Goal: Information Seeking & Learning: Learn about a topic

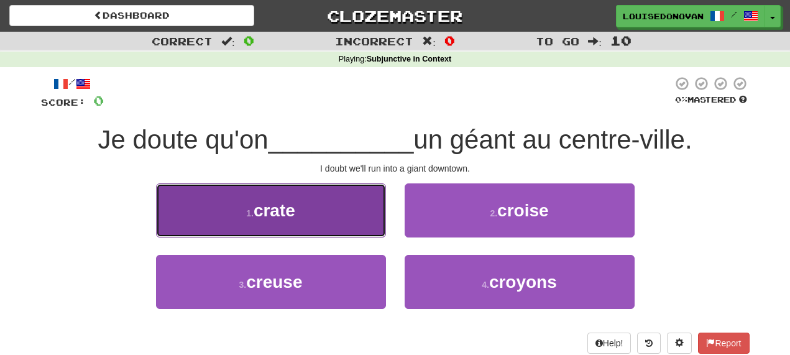
click at [283, 209] on span "crate" at bounding box center [275, 210] width 42 height 19
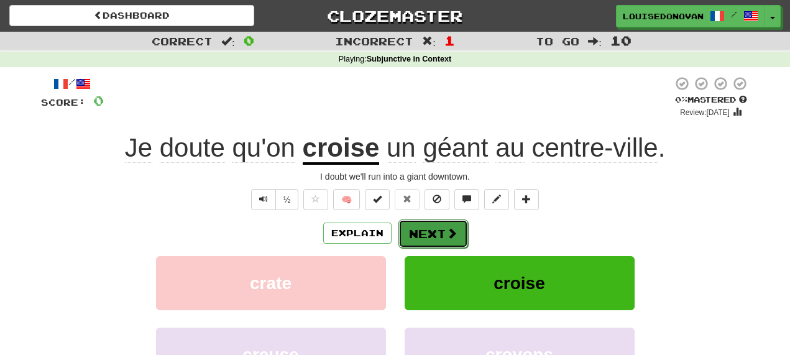
click at [433, 231] on button "Next" at bounding box center [433, 233] width 70 height 29
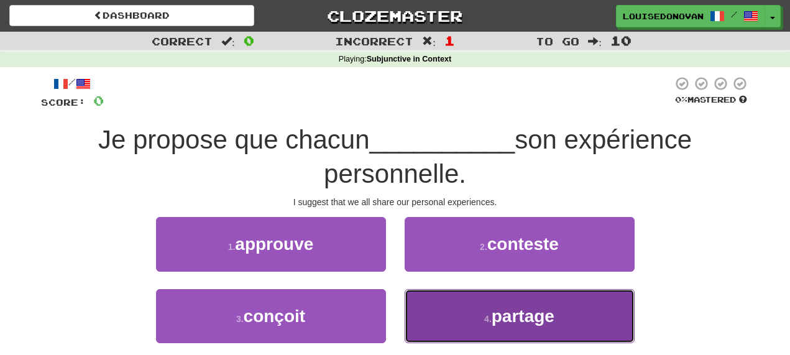
click at [557, 321] on button "4 . partage" at bounding box center [520, 316] width 230 height 54
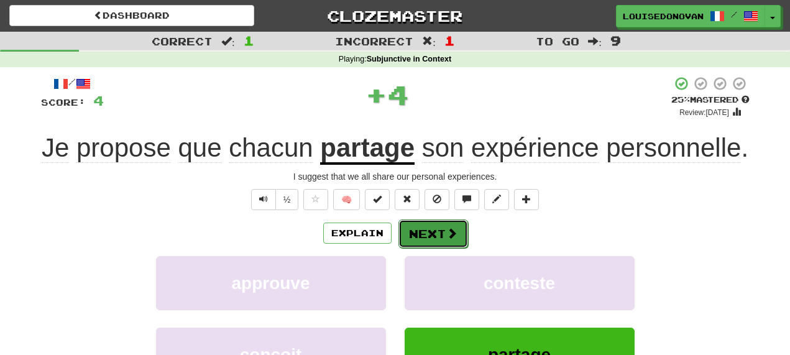
click at [419, 248] on button "Next" at bounding box center [433, 233] width 70 height 29
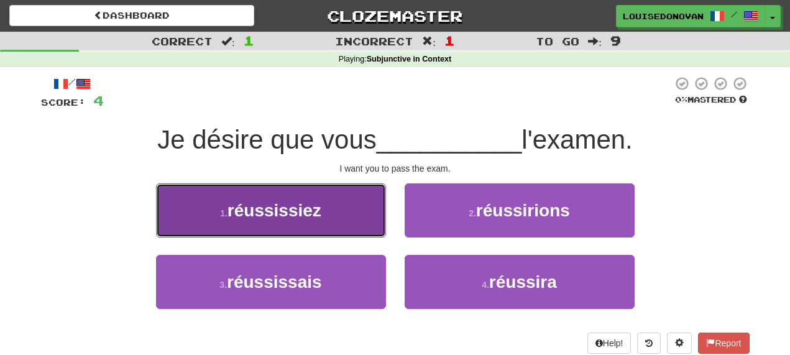
click at [298, 214] on span "réussissiez" at bounding box center [274, 210] width 94 height 19
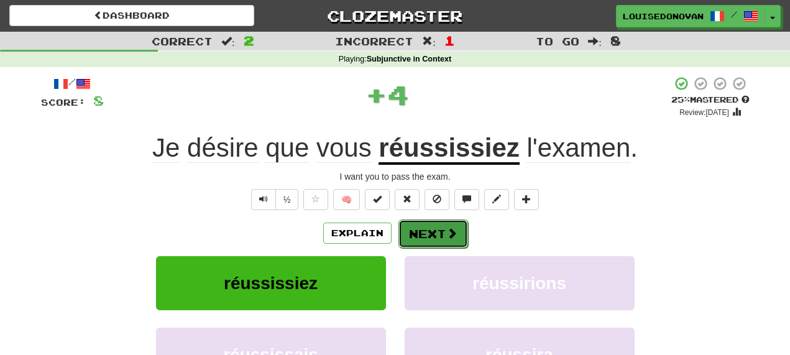
click at [452, 231] on span at bounding box center [451, 232] width 11 height 11
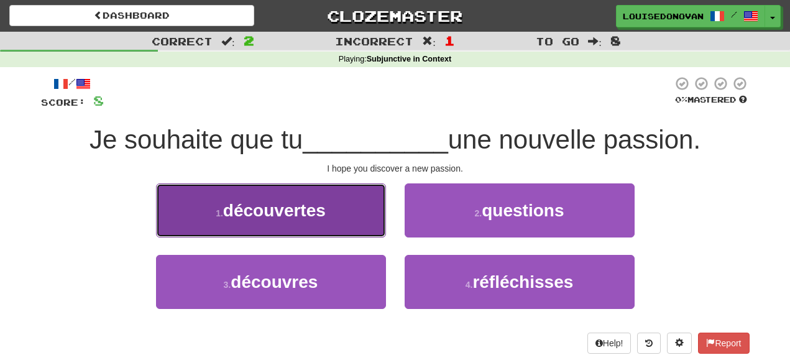
click at [319, 213] on span "découvertes" at bounding box center [274, 210] width 103 height 19
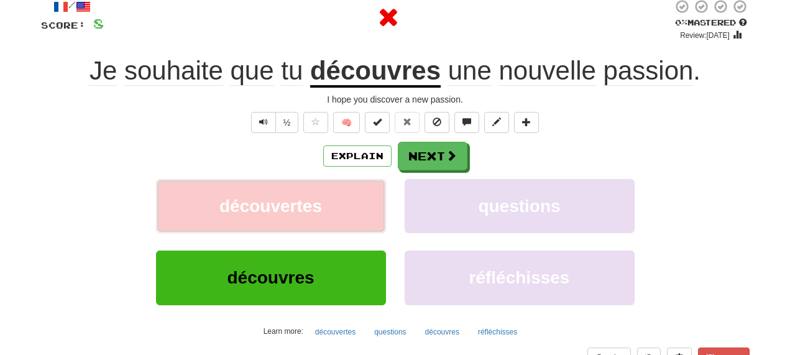
scroll to position [81, 0]
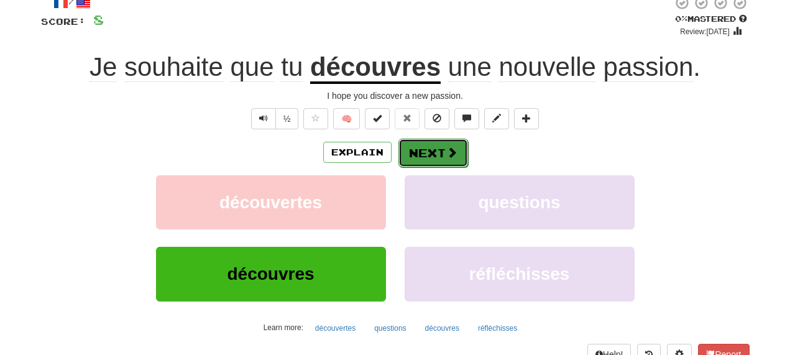
click at [439, 150] on button "Next" at bounding box center [433, 153] width 70 height 29
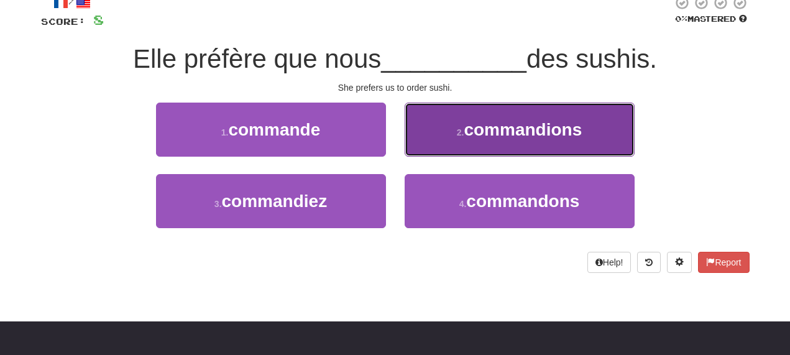
click at [556, 134] on span "commandions" at bounding box center [523, 129] width 118 height 19
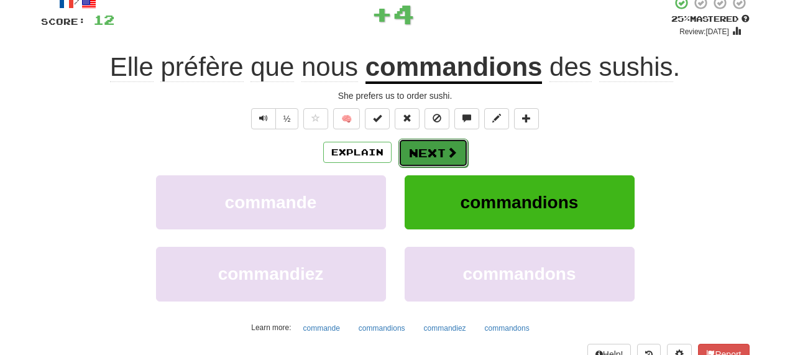
click at [421, 149] on button "Next" at bounding box center [433, 153] width 70 height 29
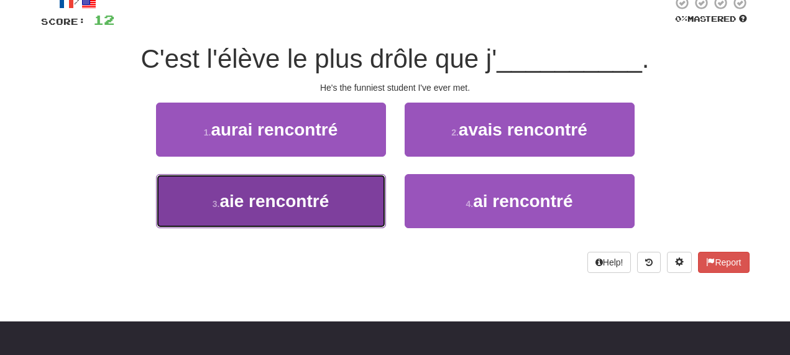
click at [315, 198] on span "aie rencontré" at bounding box center [273, 200] width 109 height 19
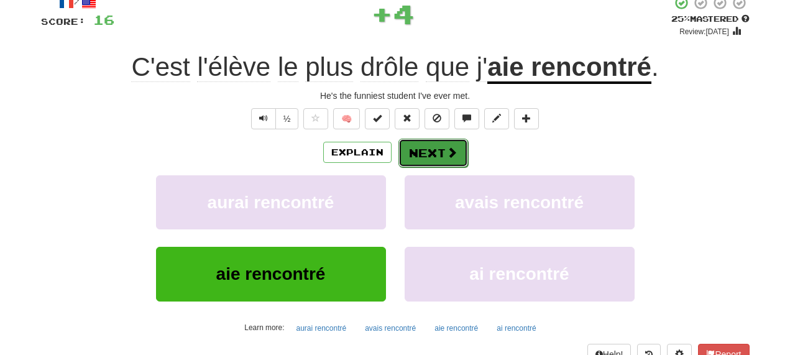
click at [437, 157] on button "Next" at bounding box center [433, 153] width 70 height 29
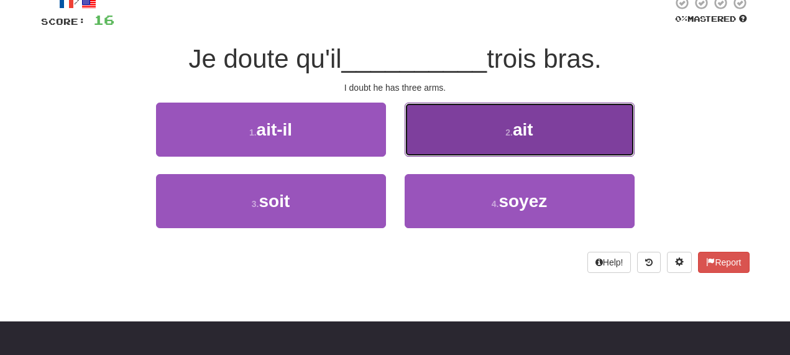
click at [533, 129] on span "ait" at bounding box center [523, 129] width 21 height 19
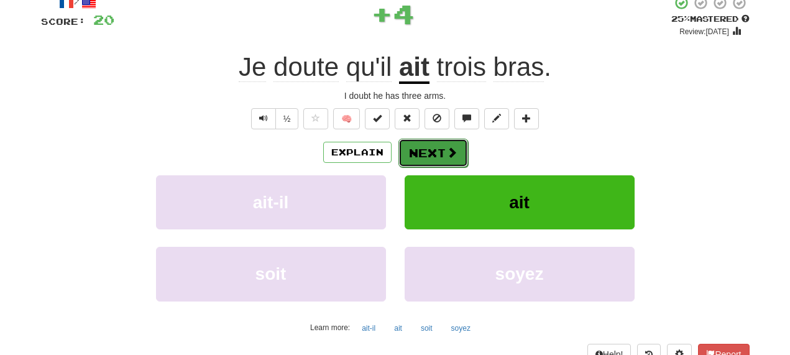
click at [412, 155] on button "Next" at bounding box center [433, 153] width 70 height 29
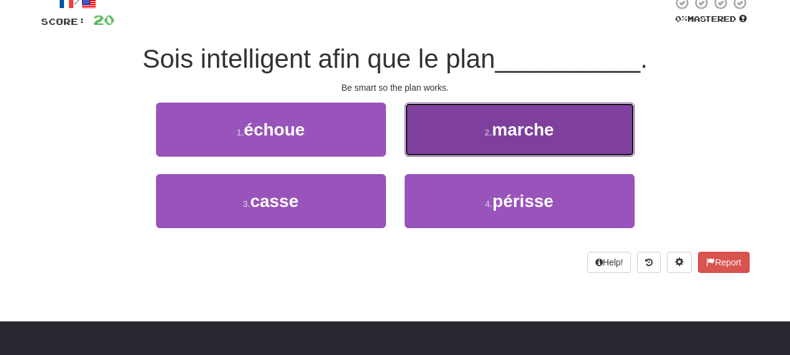
click at [528, 143] on button "2 . [GEOGRAPHIC_DATA]" at bounding box center [520, 130] width 230 height 54
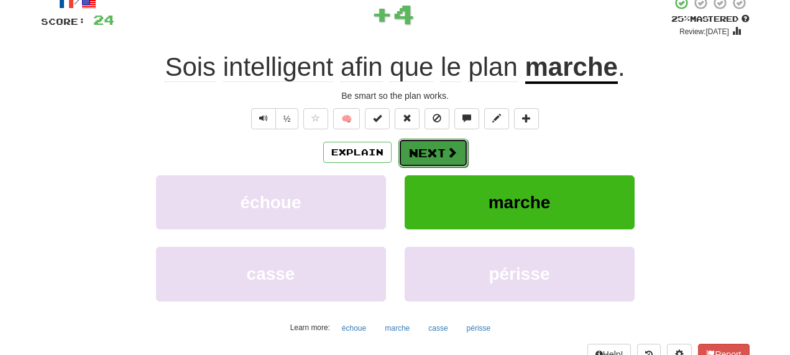
click at [419, 153] on button "Next" at bounding box center [433, 153] width 70 height 29
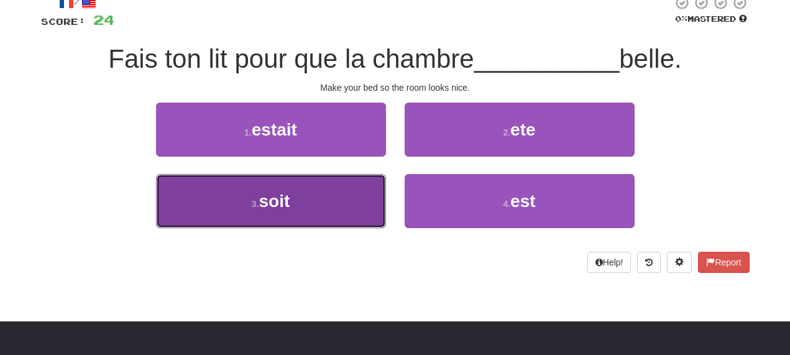
click at [310, 196] on button "3 . soit" at bounding box center [271, 201] width 230 height 54
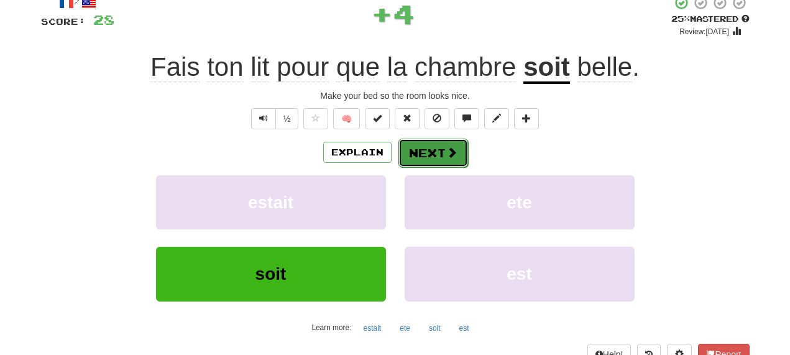
click at [441, 149] on button "Next" at bounding box center [433, 153] width 70 height 29
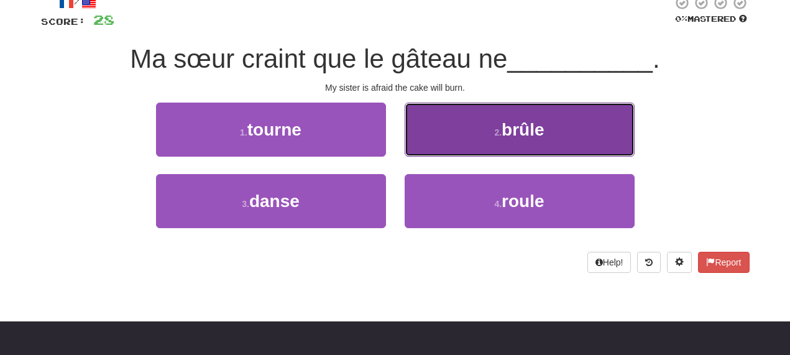
click at [536, 129] on span "brûle" at bounding box center [522, 129] width 42 height 19
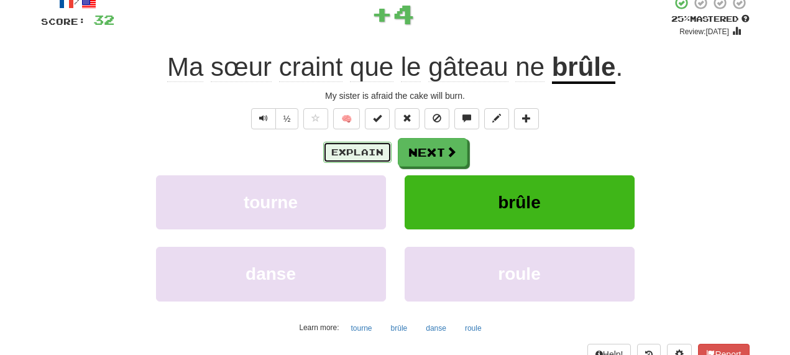
click at [377, 153] on button "Explain" at bounding box center [357, 152] width 68 height 21
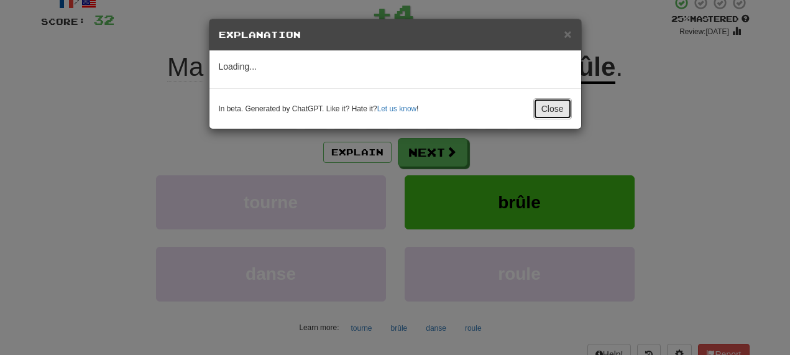
click at [551, 113] on button "Close" at bounding box center [552, 108] width 39 height 21
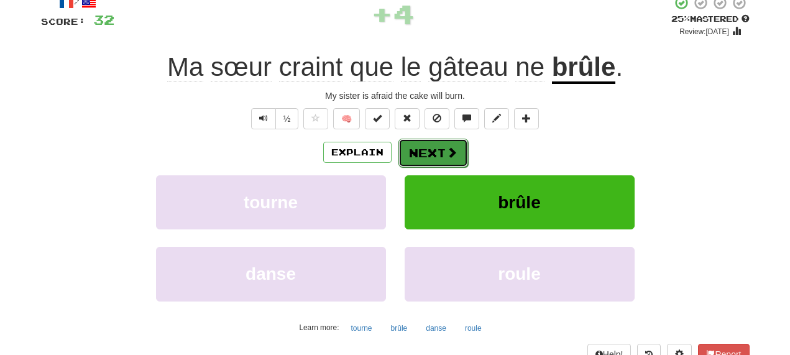
click at [436, 157] on button "Next" at bounding box center [433, 153] width 70 height 29
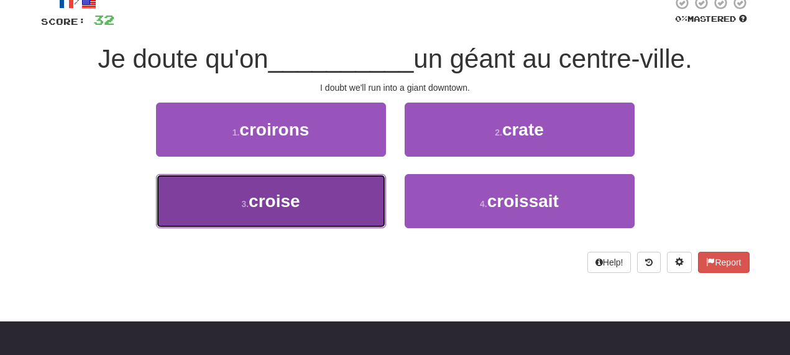
click at [323, 204] on button "3 . croise" at bounding box center [271, 201] width 230 height 54
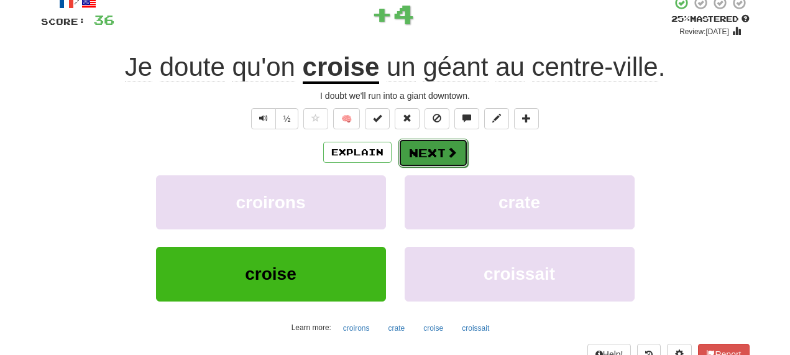
click at [428, 149] on button "Next" at bounding box center [433, 153] width 70 height 29
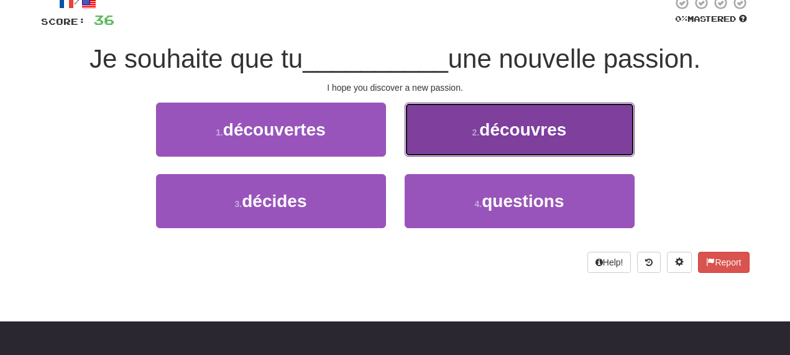
click at [498, 138] on span "découvres" at bounding box center [522, 129] width 87 height 19
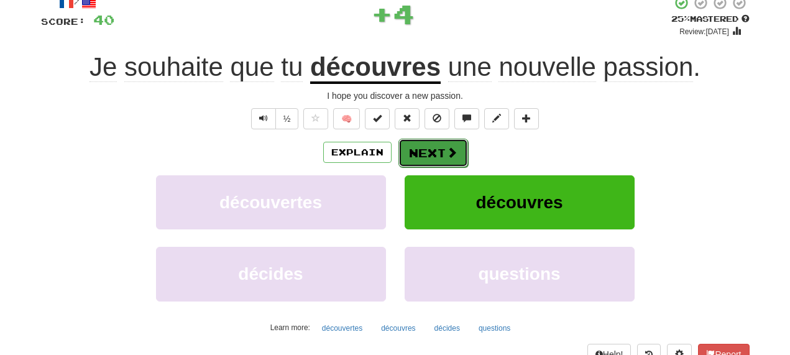
click at [421, 150] on button "Next" at bounding box center [433, 153] width 70 height 29
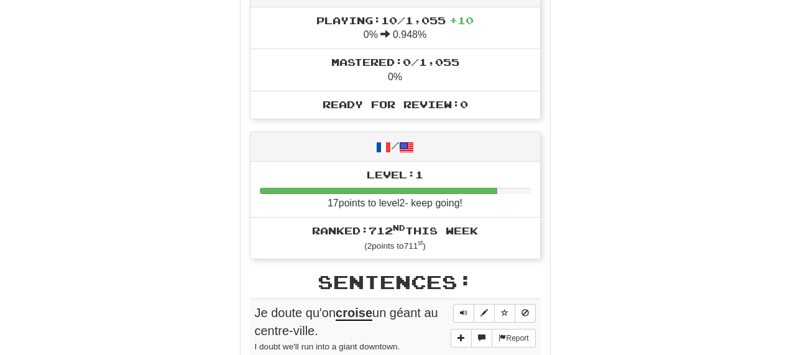
scroll to position [462, 0]
